Goal: Task Accomplishment & Management: Manage account settings

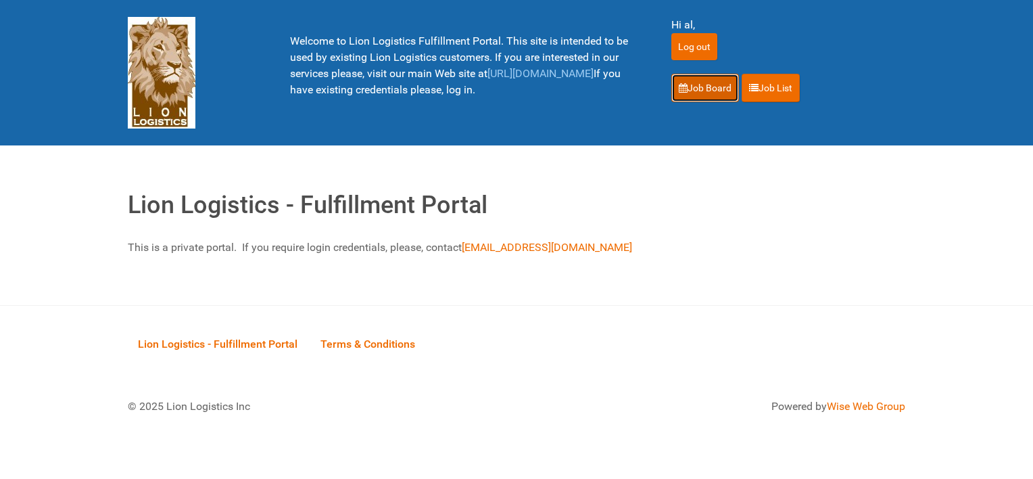
click at [709, 89] on link "Job Board" at bounding box center [705, 88] width 68 height 28
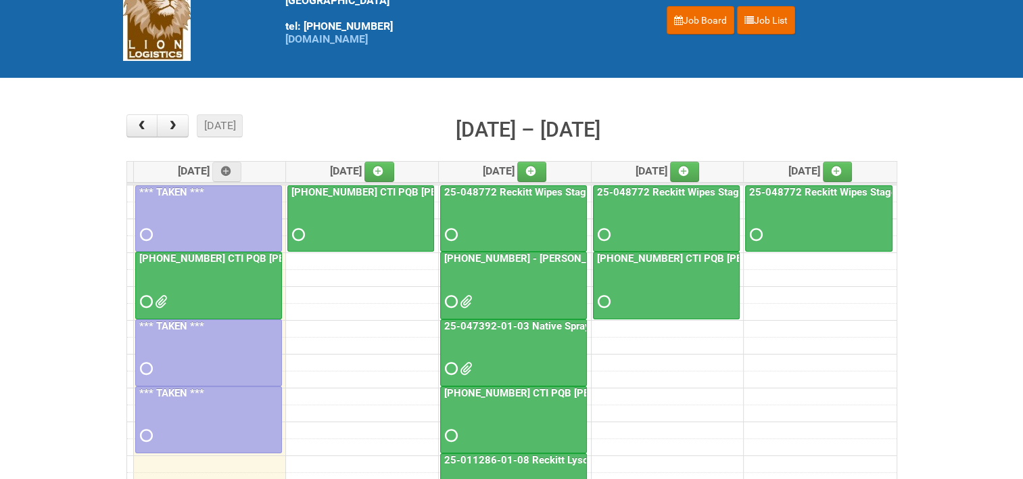
scroll to position [135, 0]
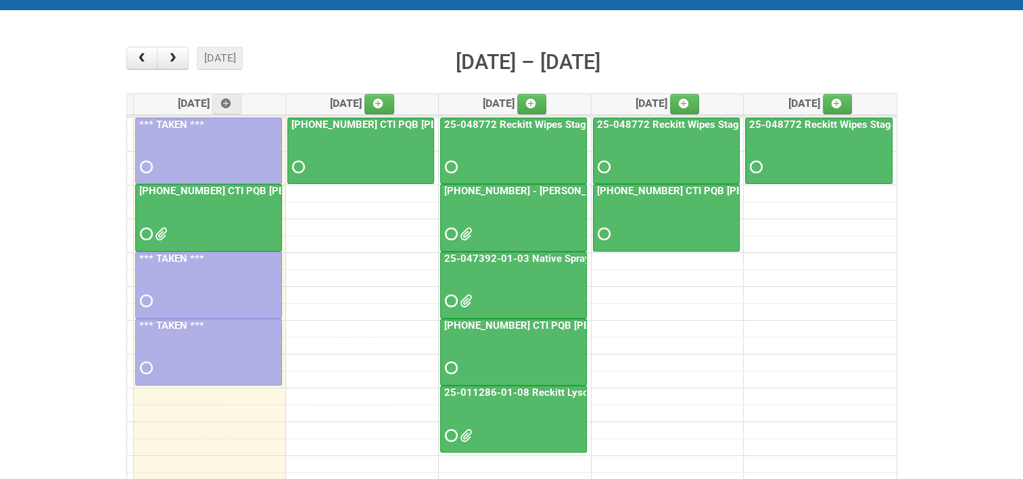
click at [509, 389] on link "25-011286-01-08 Reckitt Lysol Laundry Scented" at bounding box center [557, 392] width 230 height 12
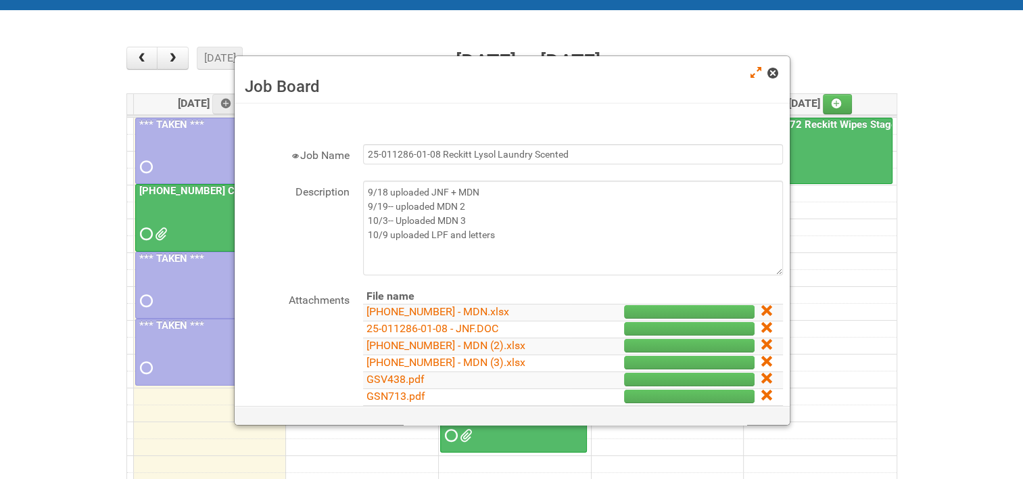
click at [767, 72] on span at bounding box center [771, 72] width 9 height 9
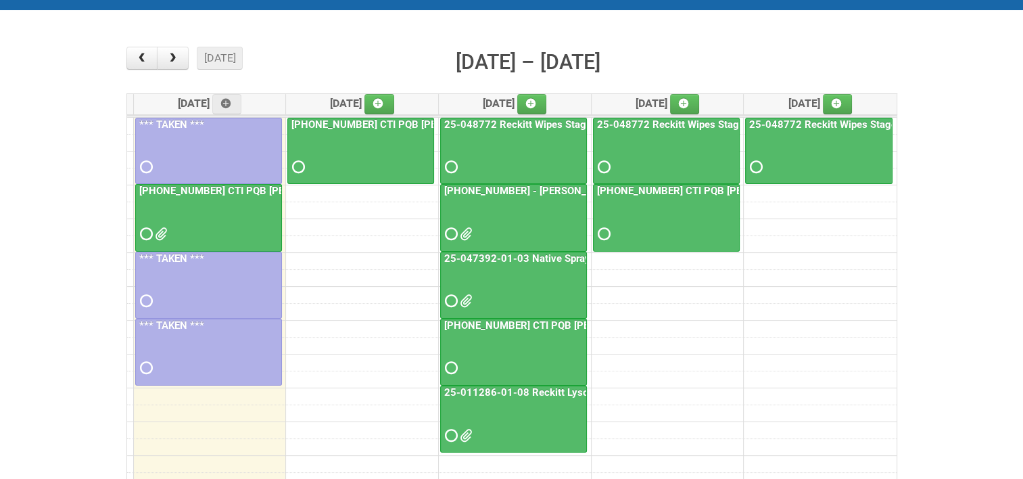
click at [540, 389] on link "25-011286-01-08 Reckitt Lysol Laundry Scented" at bounding box center [557, 392] width 230 height 12
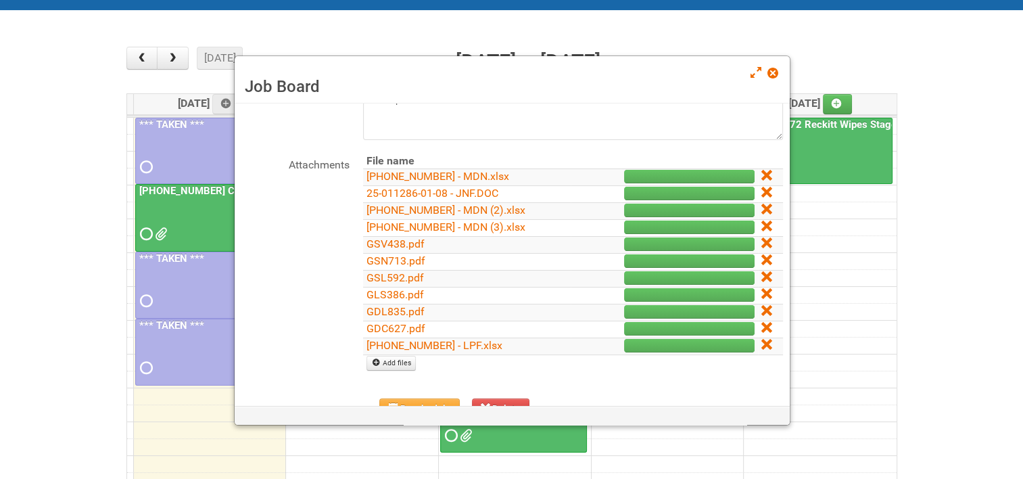
scroll to position [203, 0]
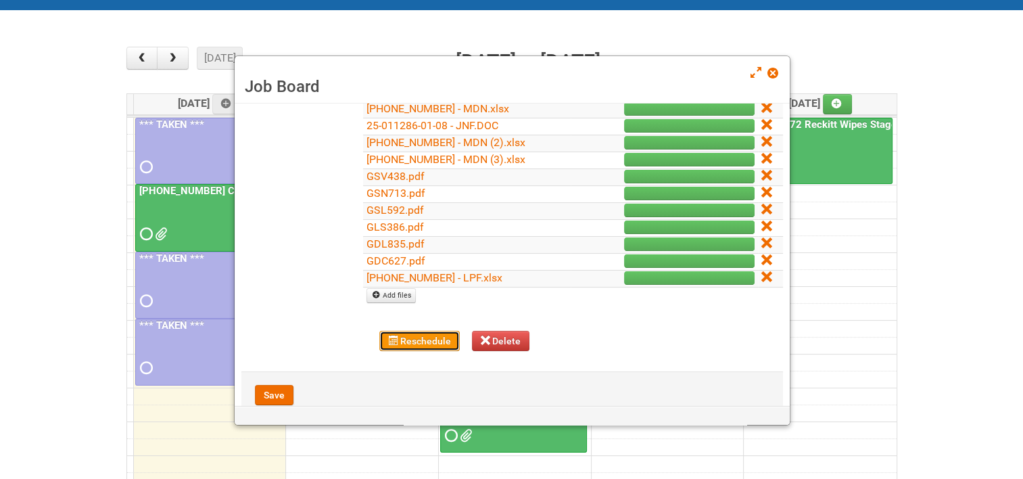
click at [408, 337] on button "Reschedule" at bounding box center [419, 341] width 80 height 20
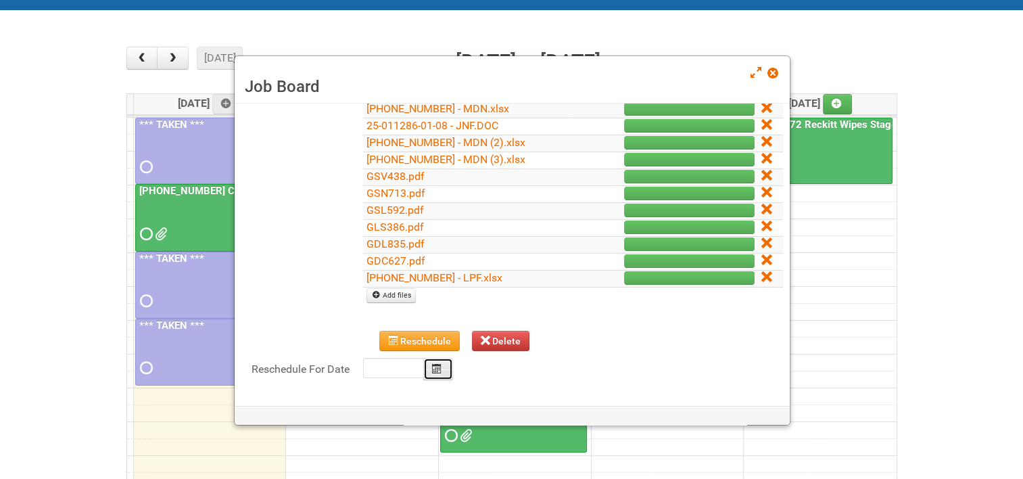
click at [430, 362] on button "Calendar" at bounding box center [438, 369] width 30 height 22
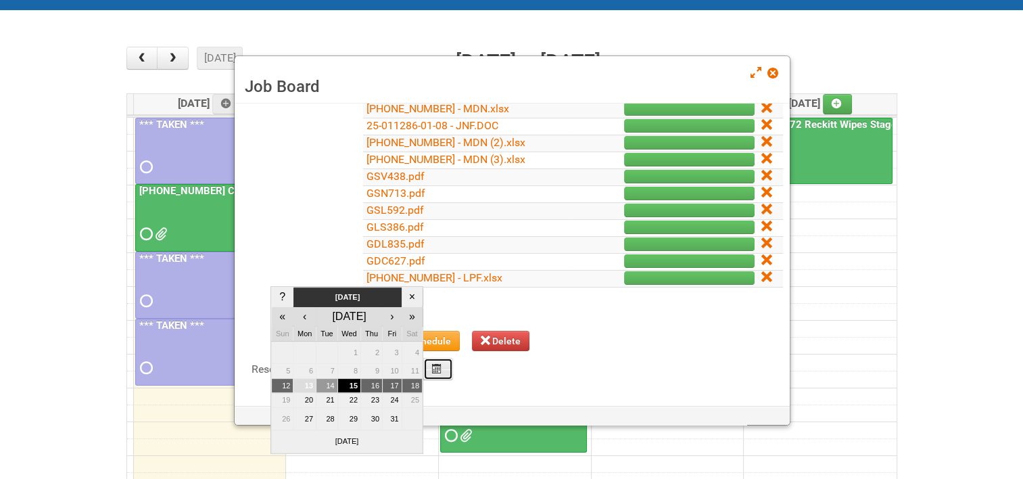
click at [330, 383] on td "14" at bounding box center [327, 385] width 22 height 15
type input "2025-10-14"
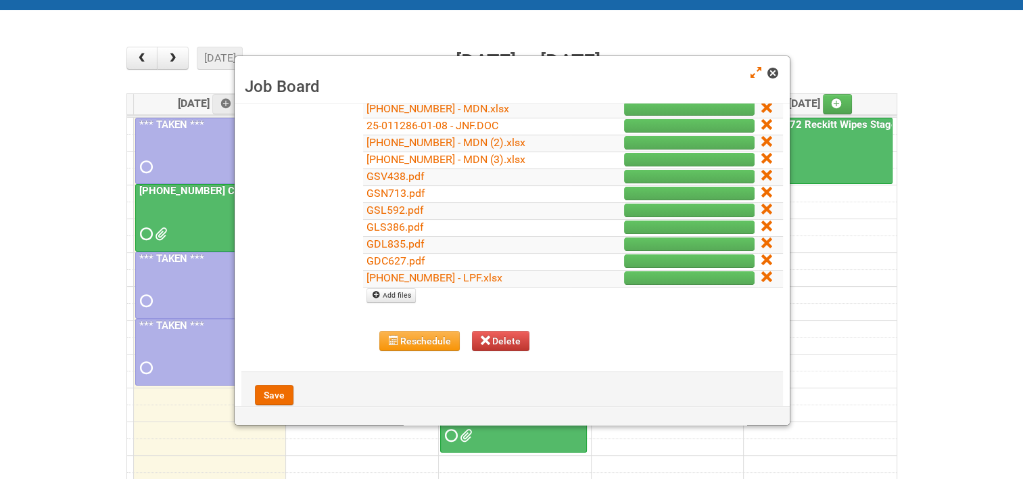
click at [777, 72] on span at bounding box center [771, 72] width 9 height 9
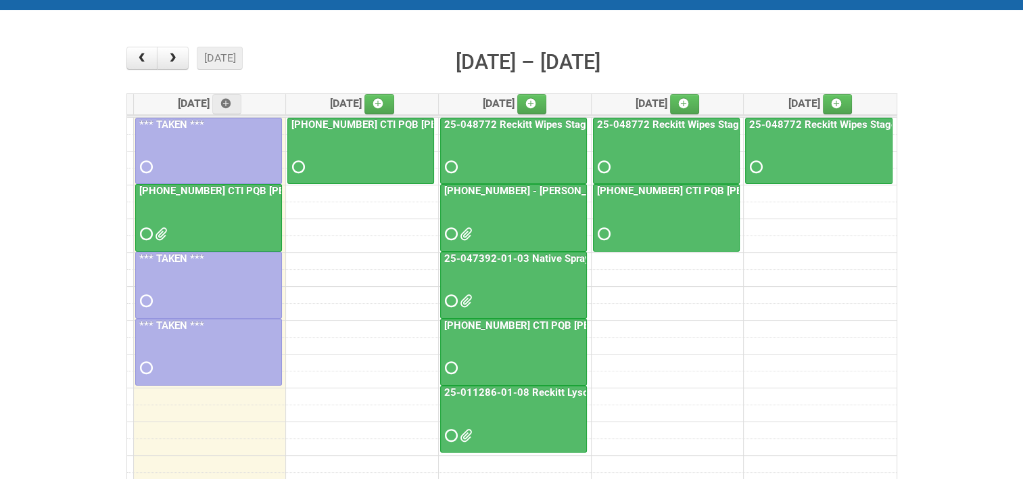
click at [560, 387] on link "25-011286-01-08 Reckitt Lysol Laundry Scented" at bounding box center [557, 392] width 230 height 12
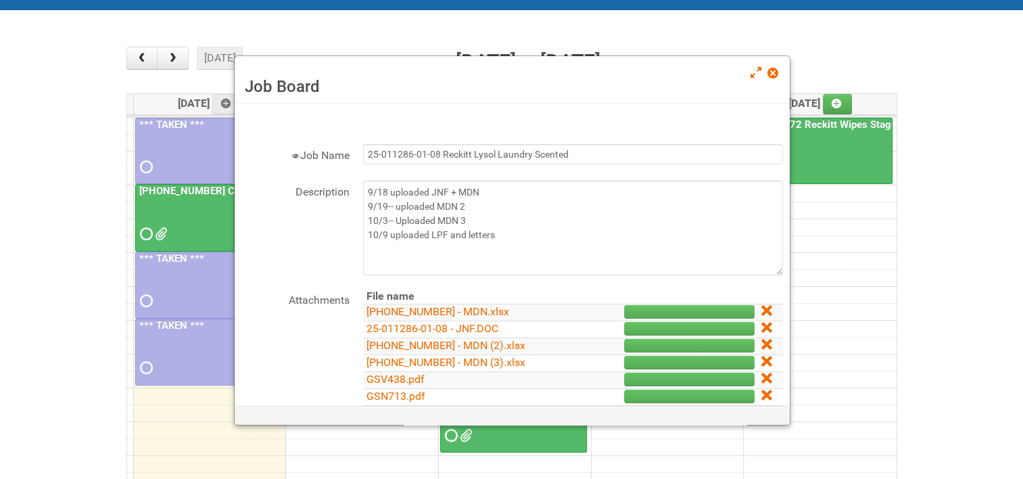
scroll to position [135, 0]
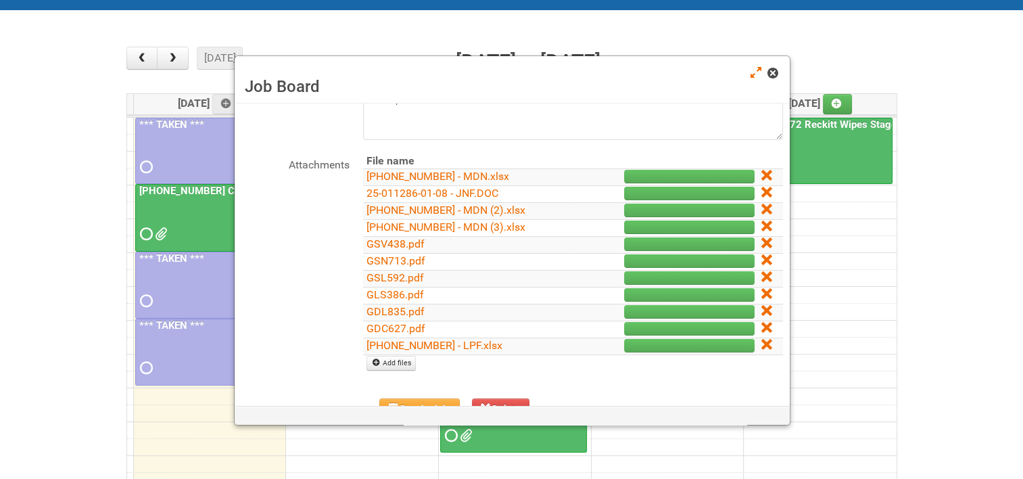
click at [777, 74] on span at bounding box center [771, 72] width 9 height 9
